Goal: Information Seeking & Learning: Check status

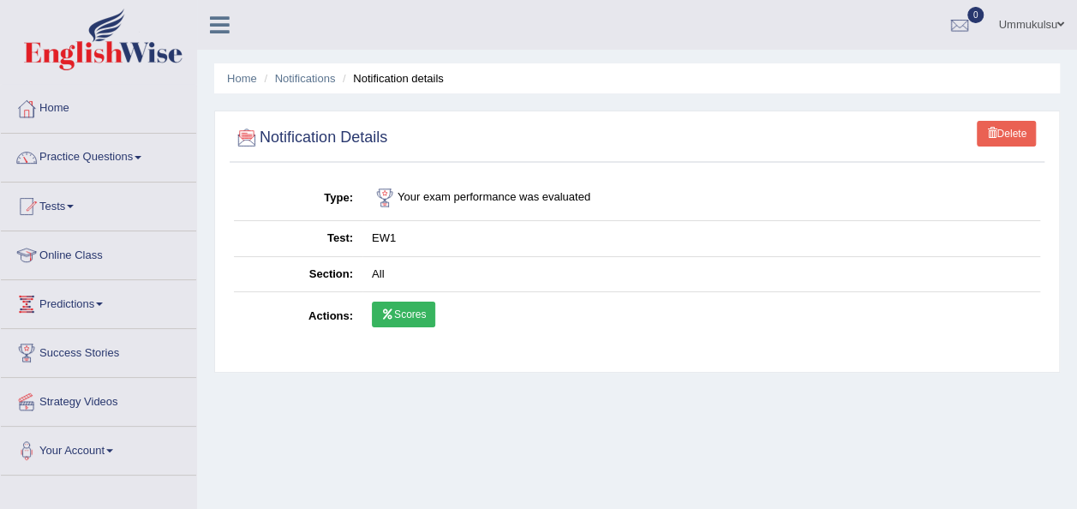
click at [242, 86] on li "Home" at bounding box center [242, 78] width 30 height 16
click at [239, 74] on link "Home" at bounding box center [242, 78] width 30 height 13
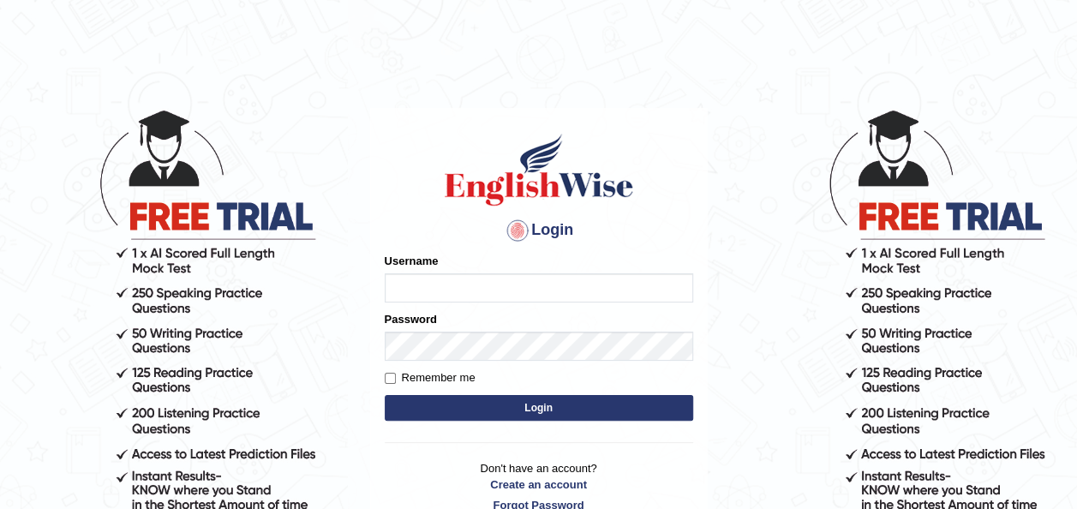
type input "Ummukulsu"
click at [511, 401] on button "Login" at bounding box center [539, 408] width 308 height 26
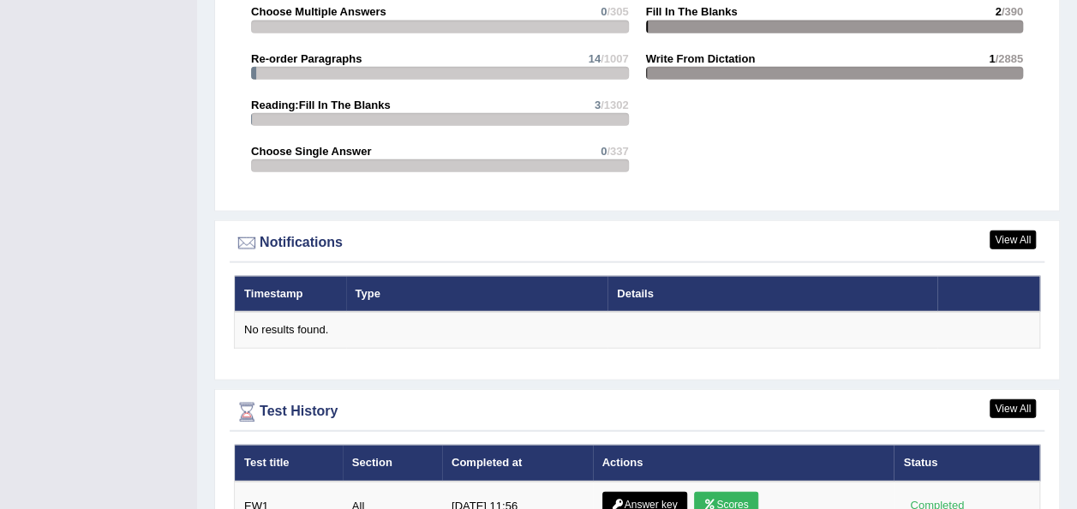
scroll to position [2075, 0]
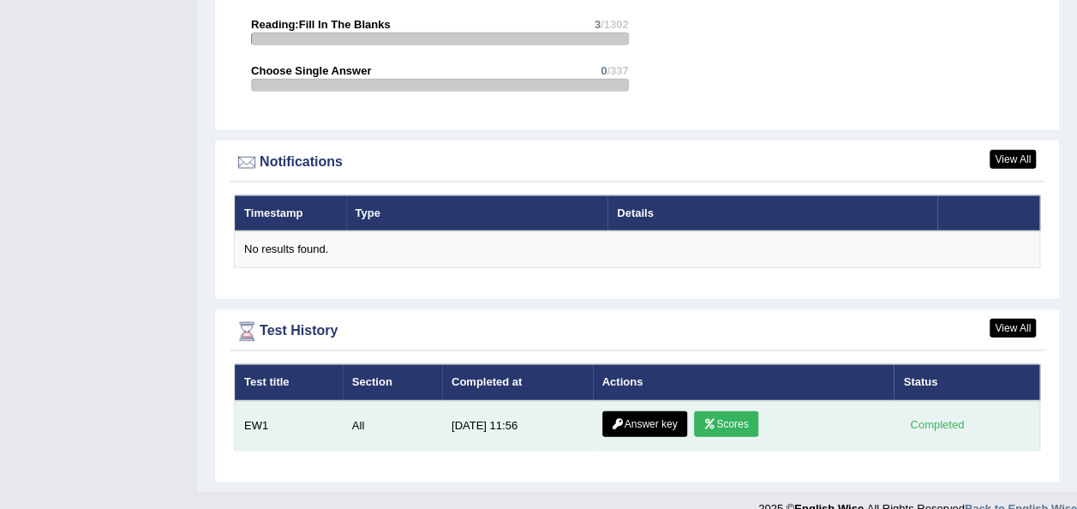
click at [721, 411] on link "Scores" at bounding box center [725, 424] width 63 height 26
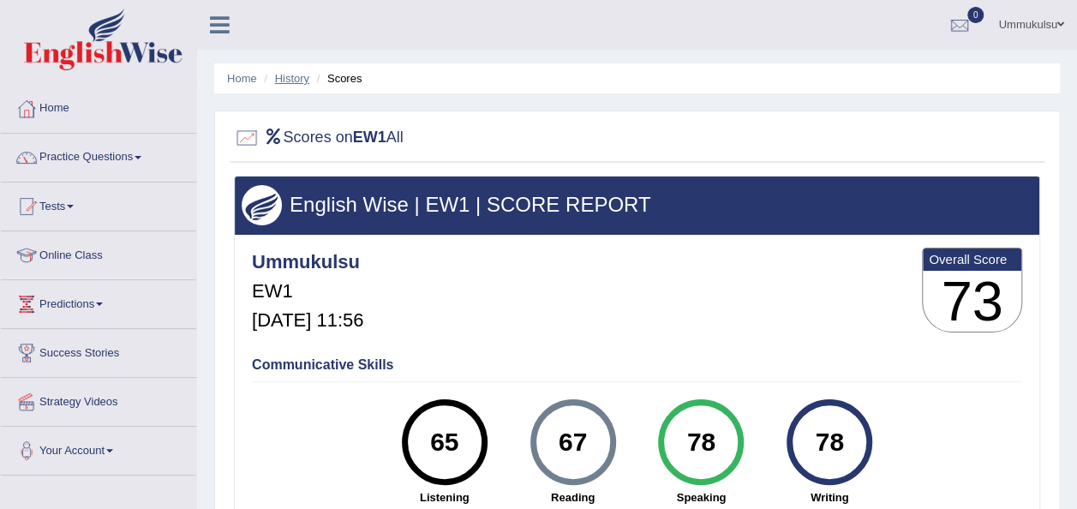
click at [295, 78] on link "History" at bounding box center [292, 78] width 34 height 13
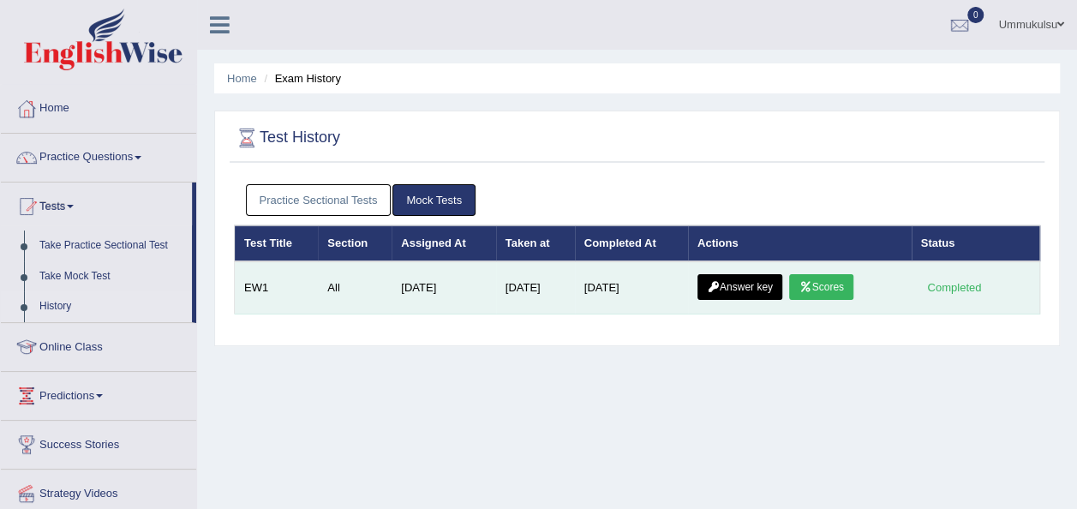
click at [744, 284] on link "Answer key" at bounding box center [739, 287] width 85 height 26
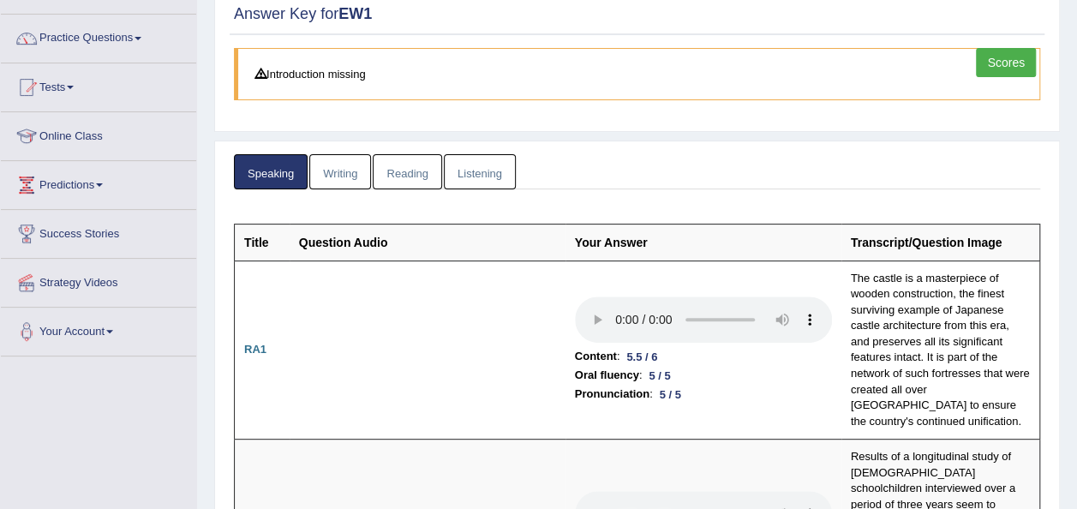
scroll to position [120, 0]
click at [459, 173] on link "Listening" at bounding box center [480, 170] width 72 height 35
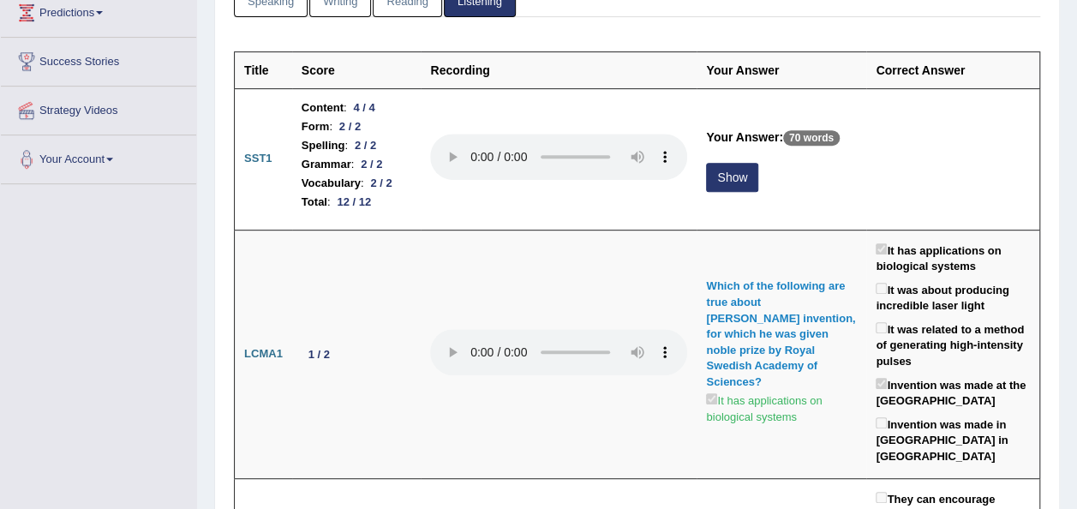
scroll to position [300, 0]
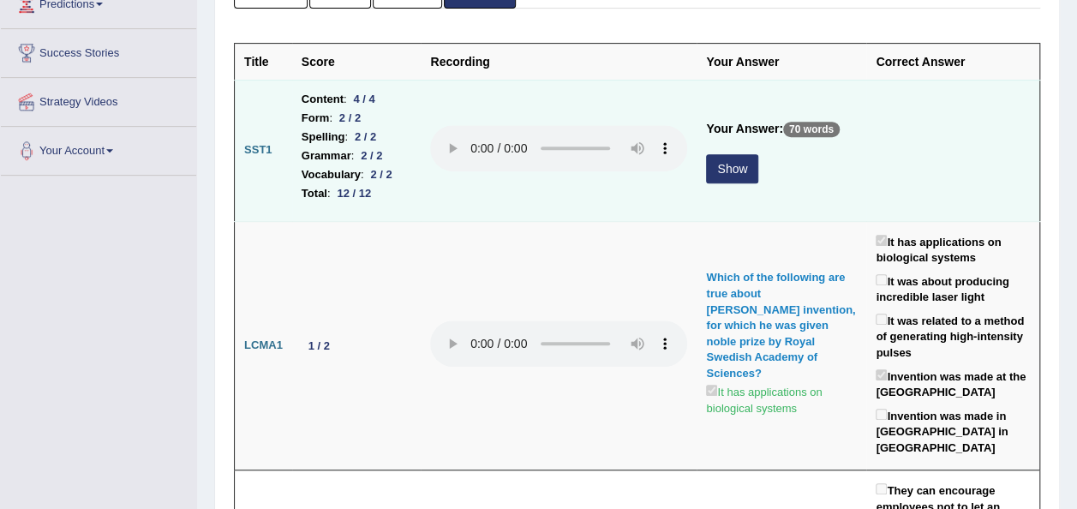
click at [736, 172] on button "Show" at bounding box center [732, 168] width 52 height 29
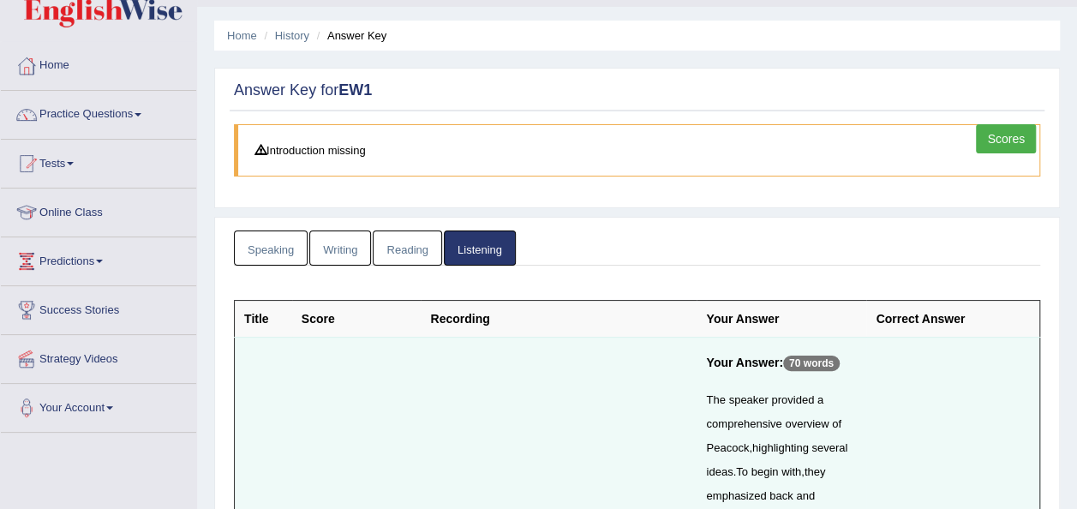
scroll to position [0, 0]
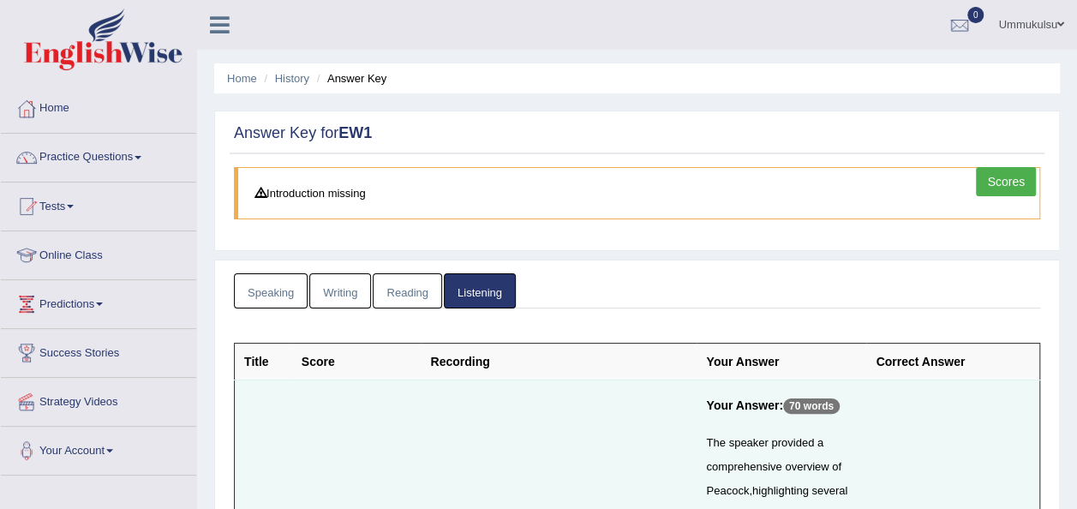
click at [398, 284] on link "Reading" at bounding box center [407, 290] width 69 height 35
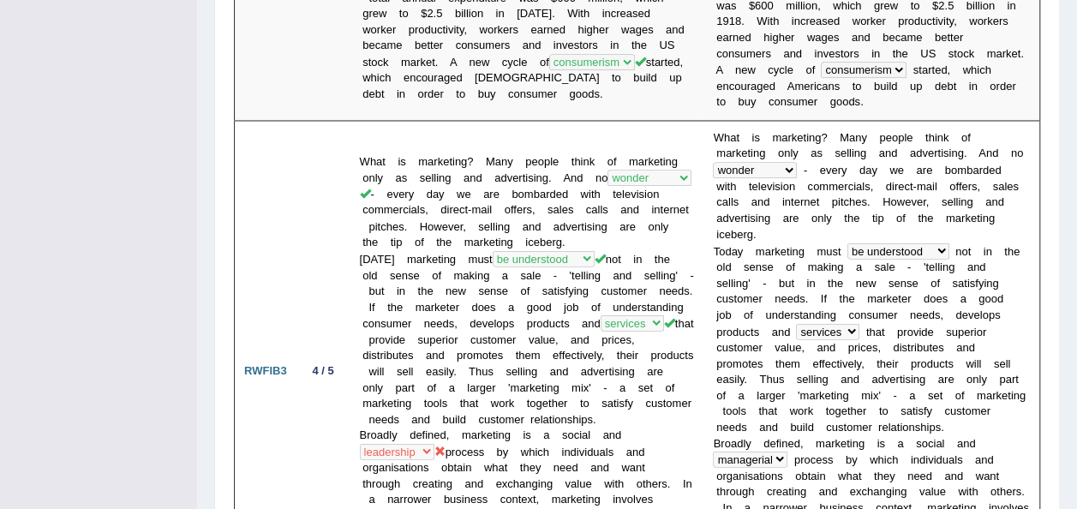
scroll to position [1389, 0]
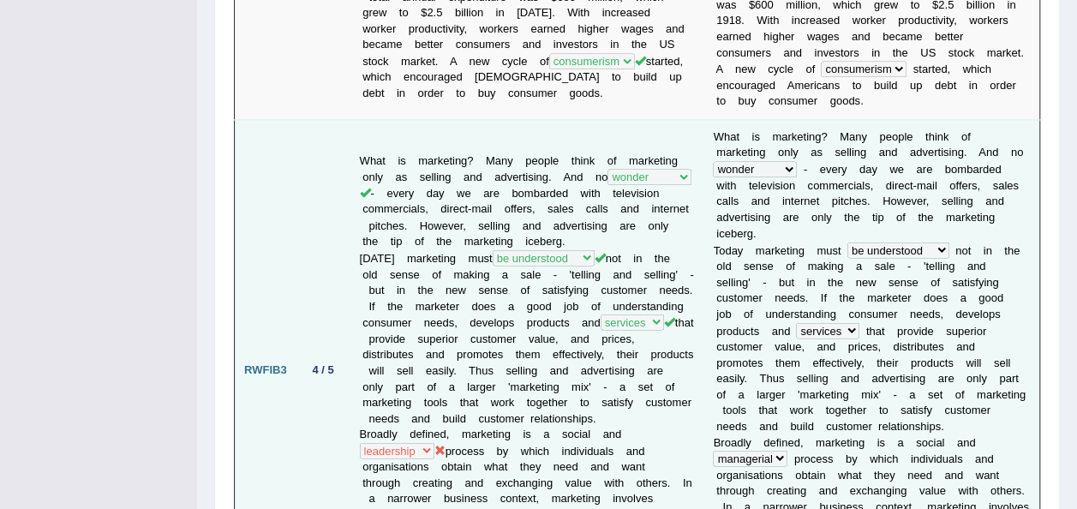
click at [296, 316] on td "4 / 5" at bounding box center [323, 369] width 54 height 501
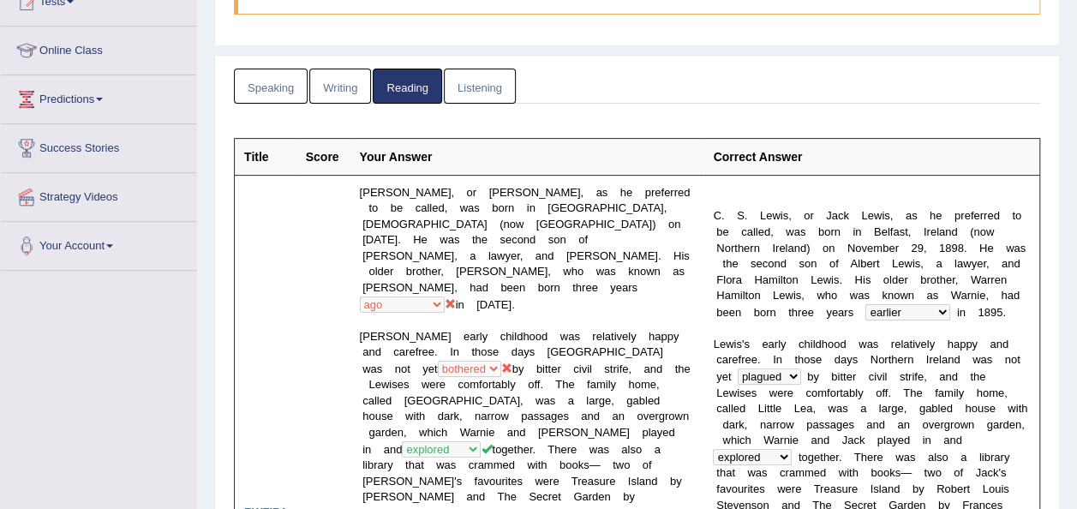
scroll to position [0, 0]
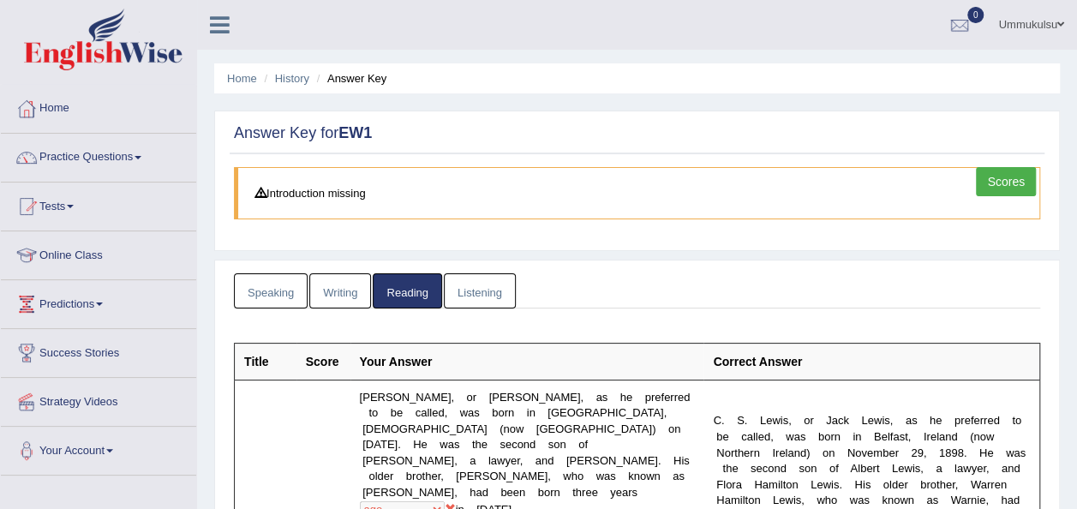
click at [337, 281] on link "Writing" at bounding box center [340, 290] width 62 height 35
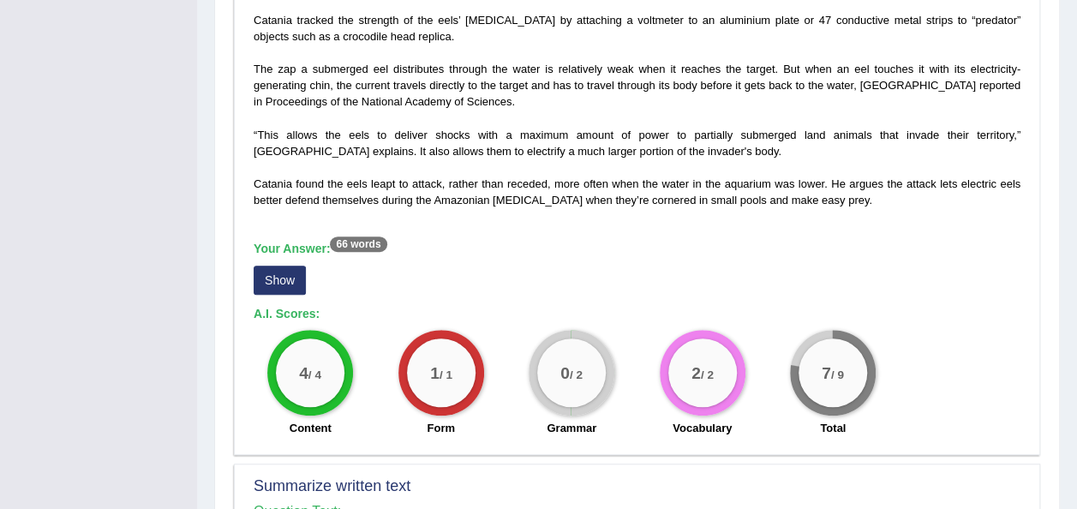
scroll to position [529, 0]
click at [284, 276] on button "Show" at bounding box center [280, 279] width 52 height 29
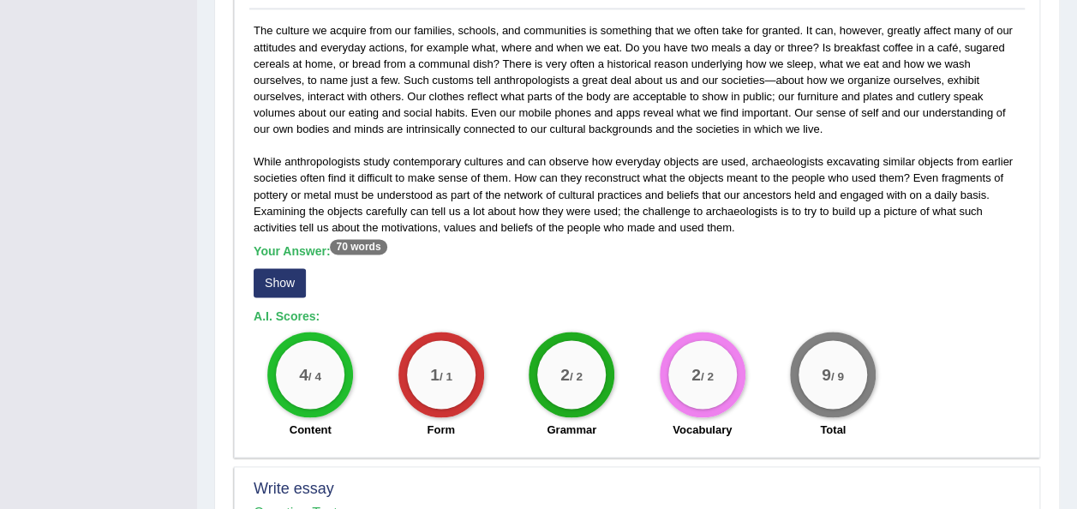
scroll to position [1073, 0]
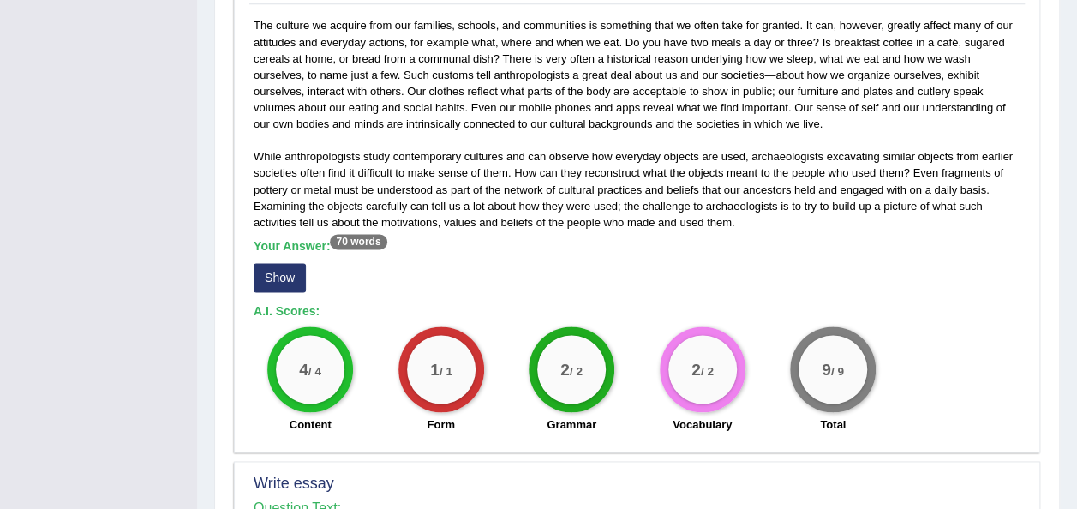
click at [284, 276] on button "Show" at bounding box center [280, 277] width 52 height 29
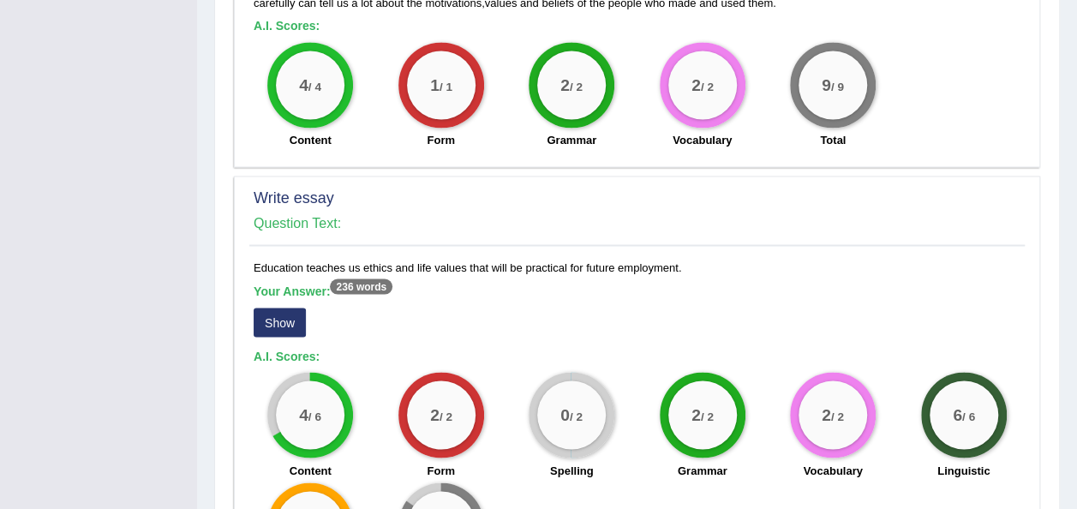
scroll to position [1547, 0]
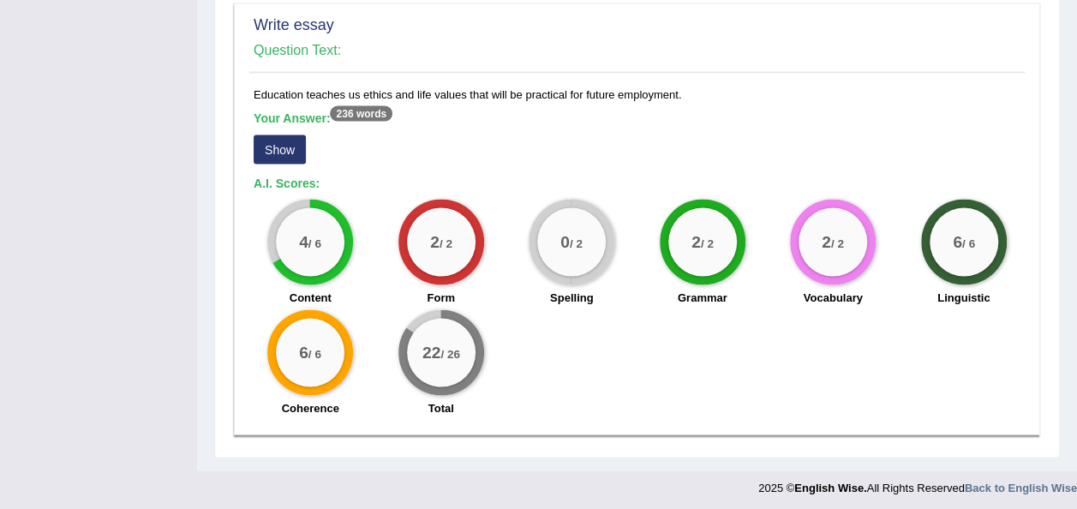
click at [279, 153] on button "Show" at bounding box center [280, 148] width 52 height 29
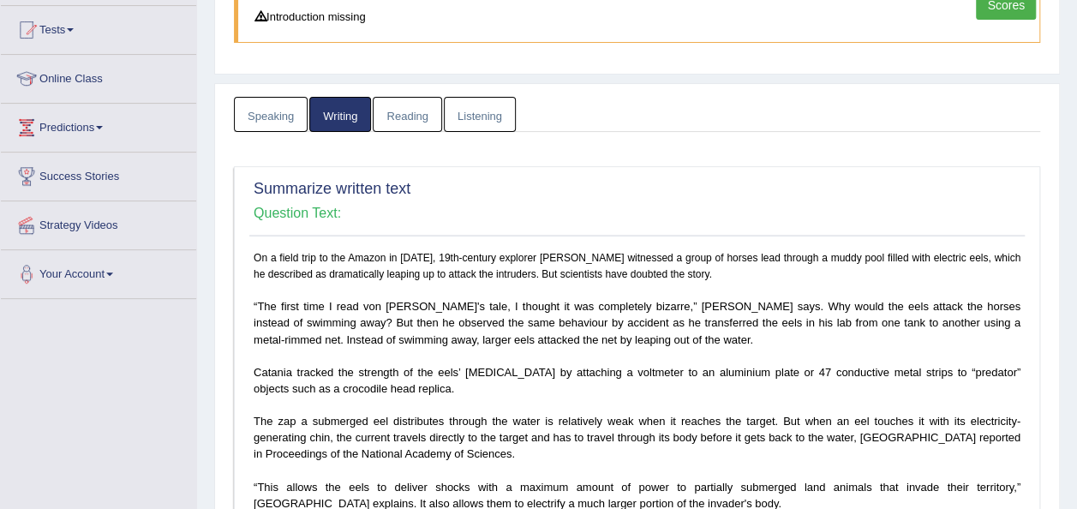
scroll to position [152, 0]
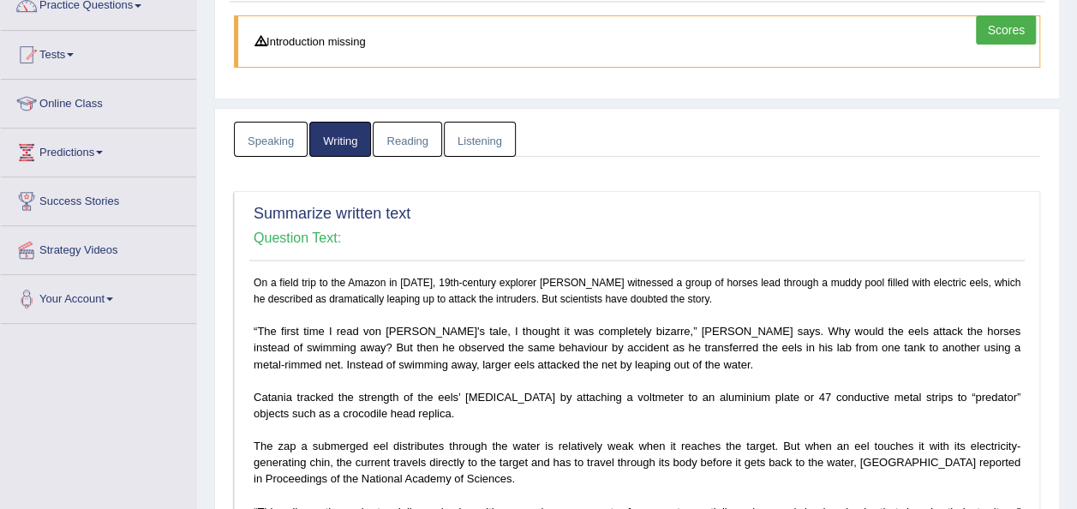
click at [267, 132] on link "Speaking" at bounding box center [271, 139] width 74 height 35
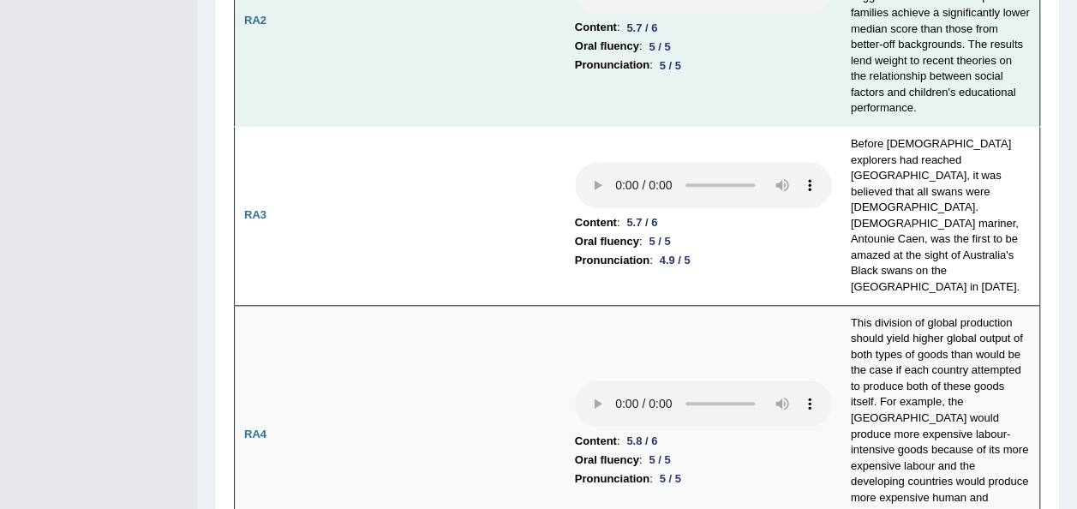
scroll to position [647, 0]
